Goal: Information Seeking & Learning: Check status

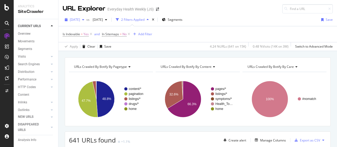
click at [80, 19] on span "[DATE]" at bounding box center [75, 19] width 10 height 4
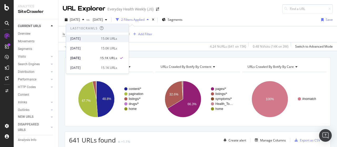
click at [84, 38] on div "[DATE]" at bounding box center [83, 38] width 27 height 5
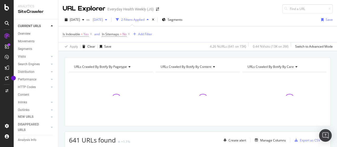
click at [103, 18] on span "[DATE]" at bounding box center [97, 19] width 12 height 4
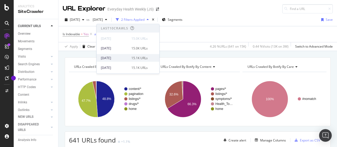
click at [122, 57] on div "[DATE]" at bounding box center [114, 58] width 27 height 5
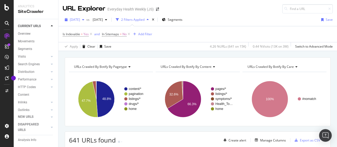
click at [80, 20] on span "[DATE]" at bounding box center [75, 19] width 10 height 4
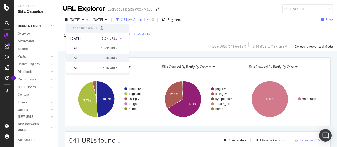
click at [87, 57] on div "[DATE]" at bounding box center [83, 58] width 27 height 5
